Goal: Information Seeking & Learning: Learn about a topic

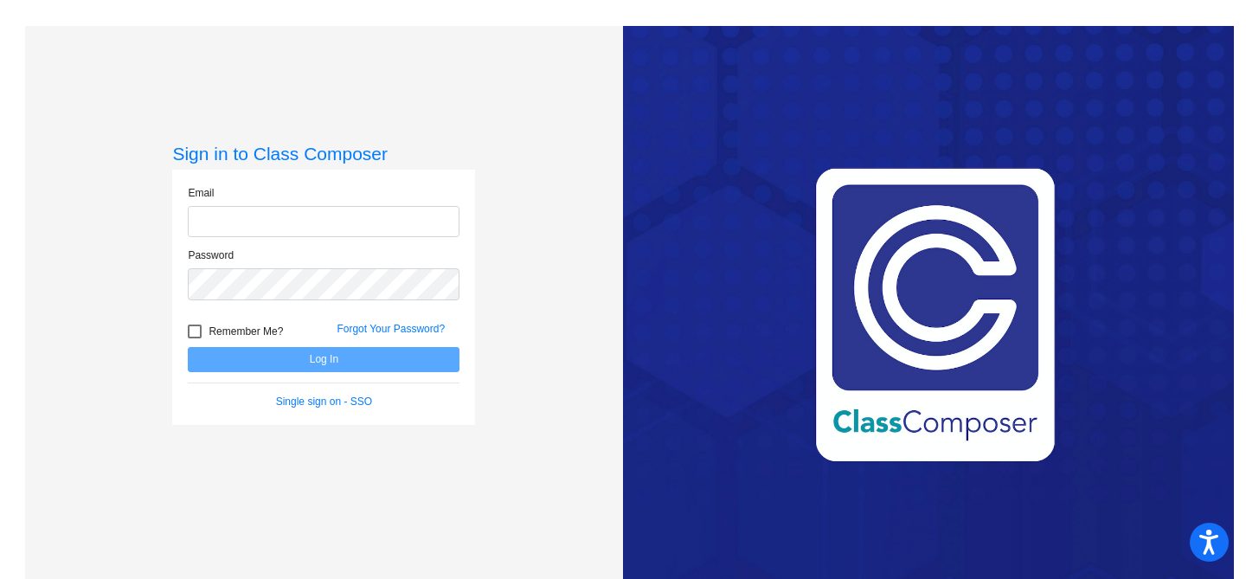
type input "[EMAIL_ADDRESS][DOMAIN_NAME]"
click at [359, 358] on button "Log In" at bounding box center [324, 359] width 272 height 25
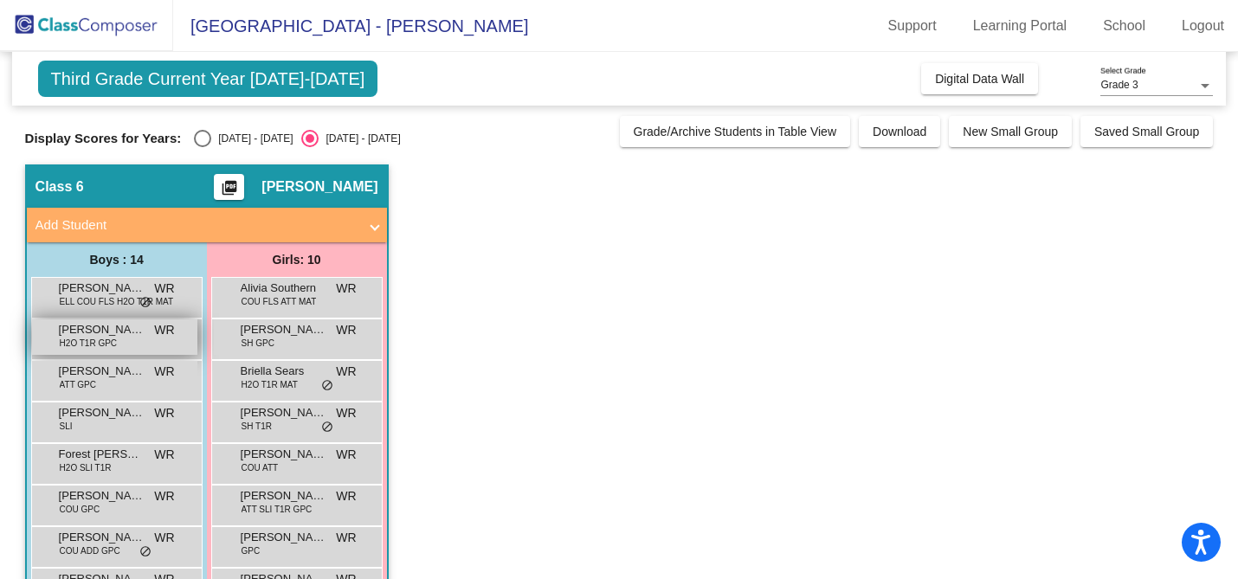
click at [163, 353] on div "Bohdric [PERSON_NAME] H2O T1R GPC WR lock do_not_disturb_alt" at bounding box center [114, 336] width 165 height 35
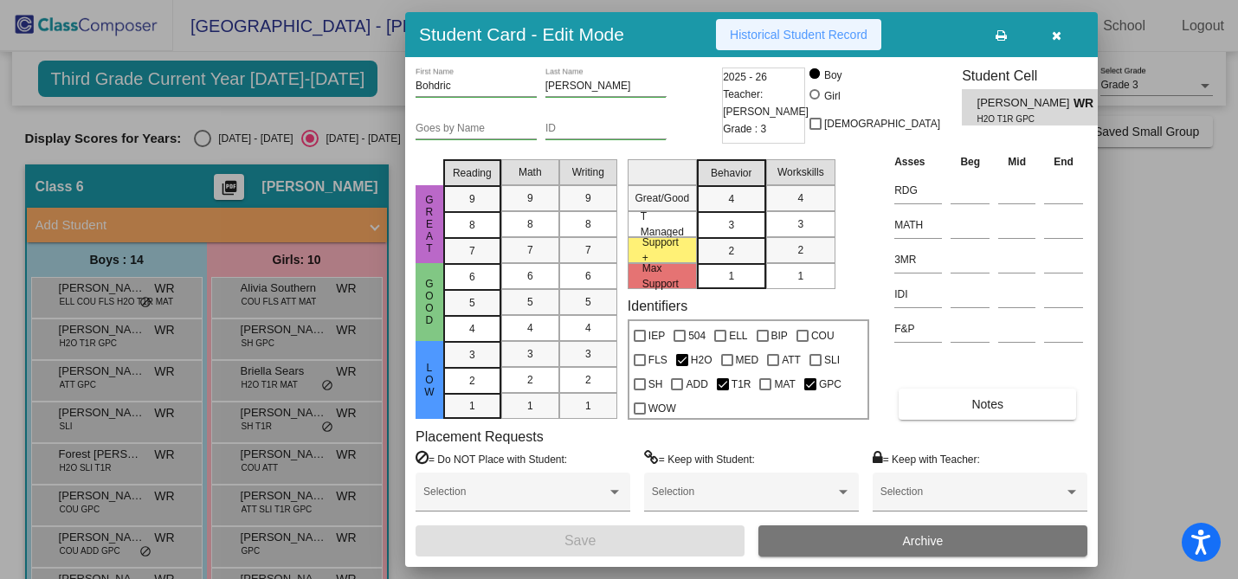
click at [797, 36] on span "Historical Student Record" at bounding box center [799, 35] width 138 height 14
click at [1056, 39] on icon "button" at bounding box center [1057, 35] width 10 height 12
